Goal: Task Accomplishment & Management: Manage account settings

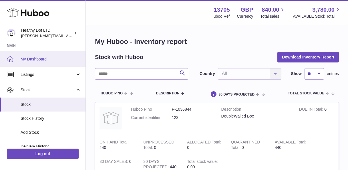
click at [49, 60] on span "My Dashboard" at bounding box center [51, 59] width 61 height 5
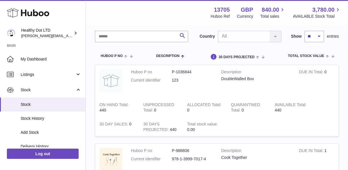
scroll to position [57, 0]
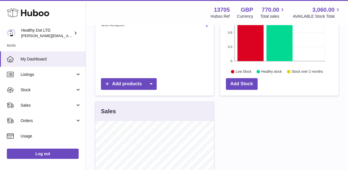
scroll to position [107, 0]
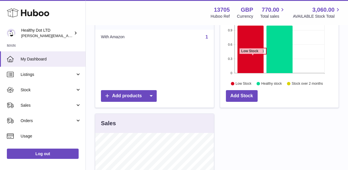
click at [252, 57] on icon at bounding box center [250, 50] width 26 height 48
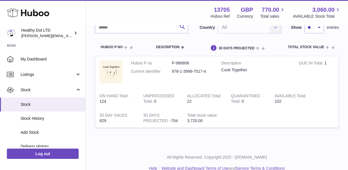
scroll to position [56, 0]
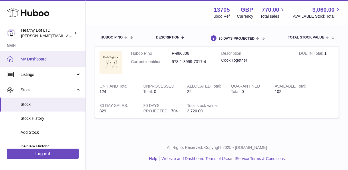
click at [40, 61] on span "My Dashboard" at bounding box center [51, 59] width 61 height 5
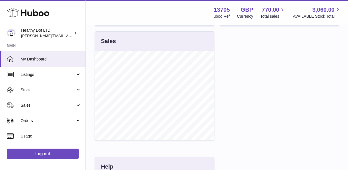
scroll to position [111, 0]
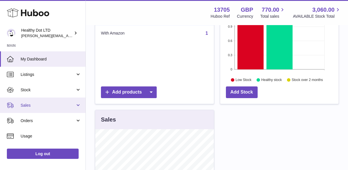
click at [47, 107] on span "Sales" at bounding box center [48, 105] width 55 height 5
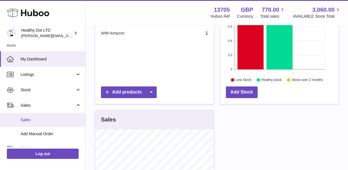
click at [39, 123] on link "Sales" at bounding box center [42, 120] width 85 height 14
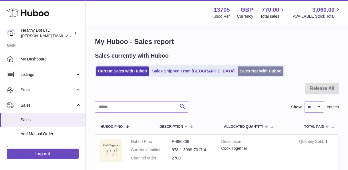
click at [238, 71] on link "Sales Not With Huboo" at bounding box center [261, 71] width 46 height 9
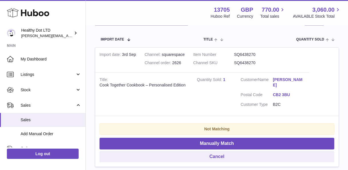
scroll to position [112, 0]
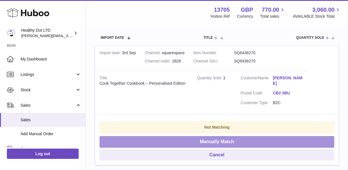
click at [217, 139] on button "Manually Match" at bounding box center [216, 142] width 235 height 12
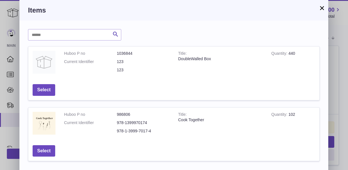
scroll to position [25, 0]
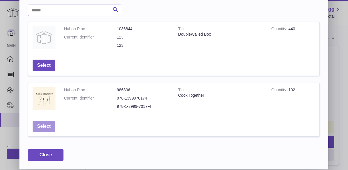
click at [41, 128] on button "Select" at bounding box center [44, 127] width 23 height 12
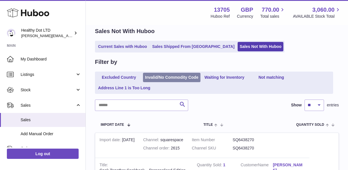
scroll to position [13, 0]
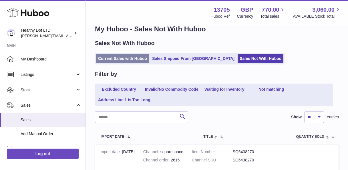
click at [120, 63] on link "Current Sales with Huboo" at bounding box center [122, 58] width 53 height 9
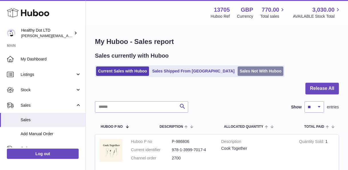
click at [238, 72] on link "Sales Not With Huboo" at bounding box center [261, 71] width 46 height 9
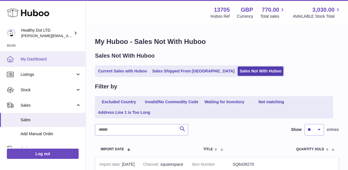
click at [46, 60] on span "My Dashboard" at bounding box center [51, 59] width 61 height 5
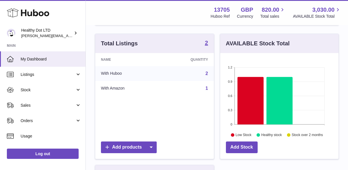
scroll to position [57, 0]
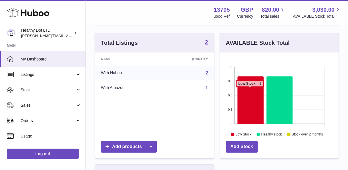
click at [250, 90] on icon at bounding box center [250, 101] width 26 height 48
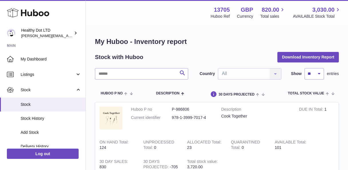
scroll to position [56, 0]
